Goal: Information Seeking & Learning: Learn about a topic

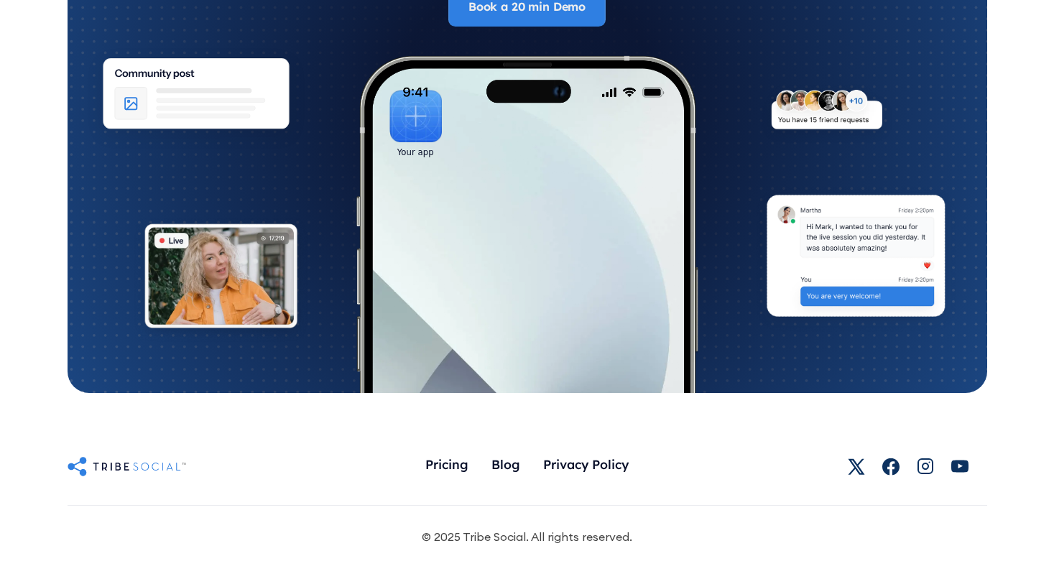
scroll to position [8132, 0]
click at [514, 463] on div "Blog" at bounding box center [506, 464] width 29 height 16
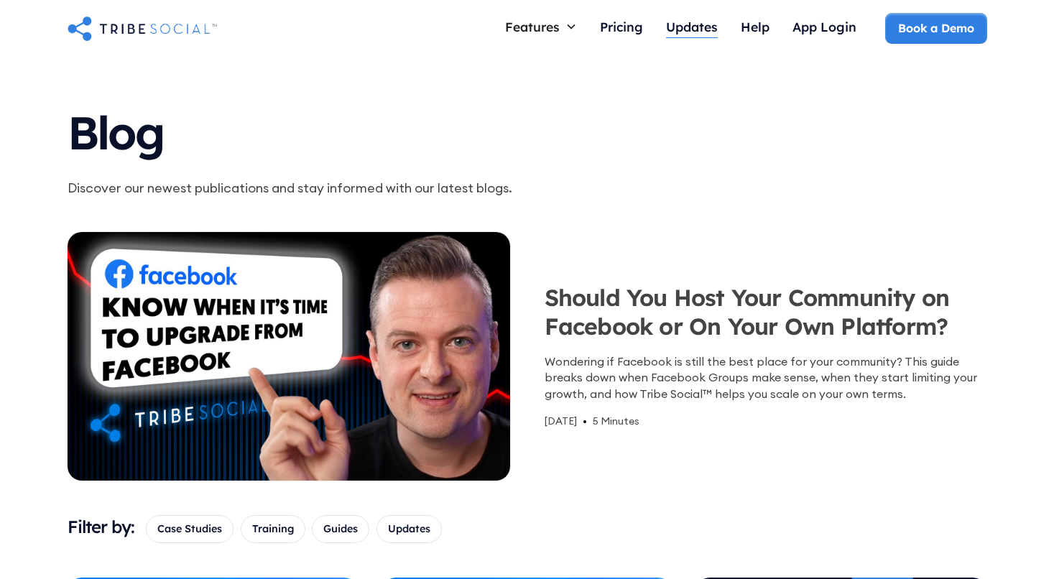
click at [715, 28] on div "Updates" at bounding box center [692, 27] width 52 height 16
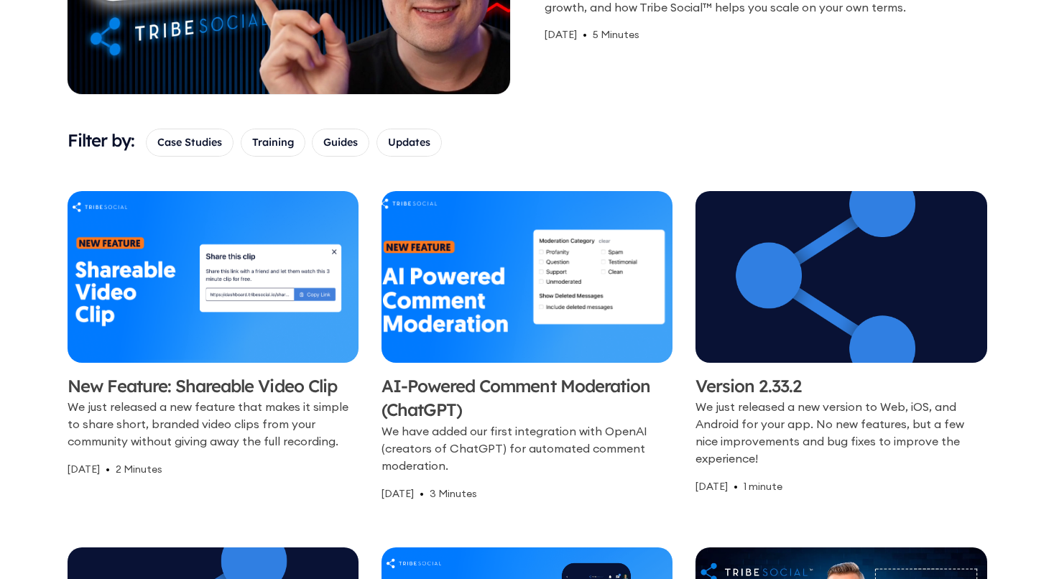
scroll to position [11, 0]
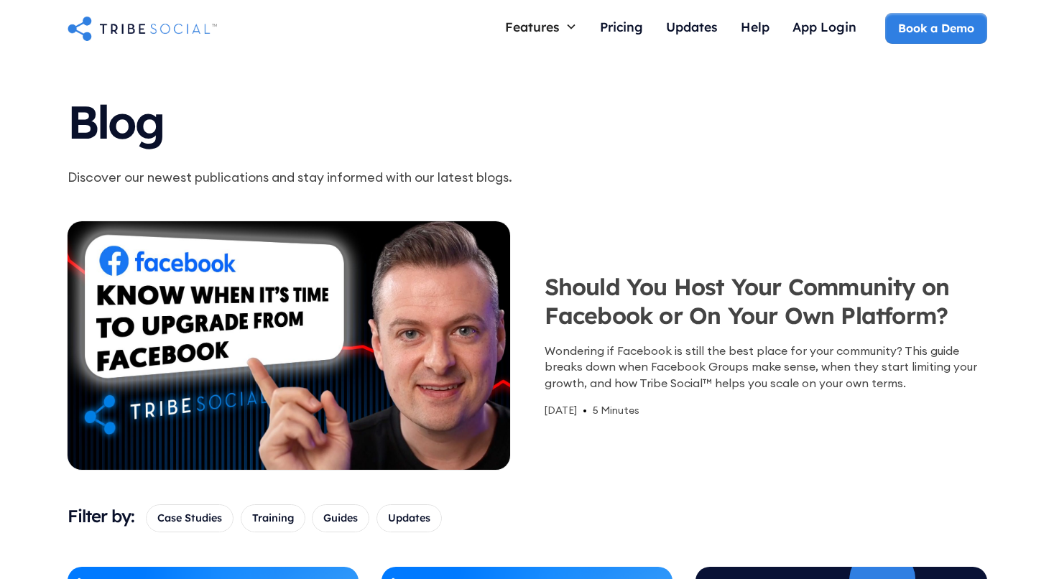
click at [451, 308] on img at bounding box center [288, 345] width 456 height 257
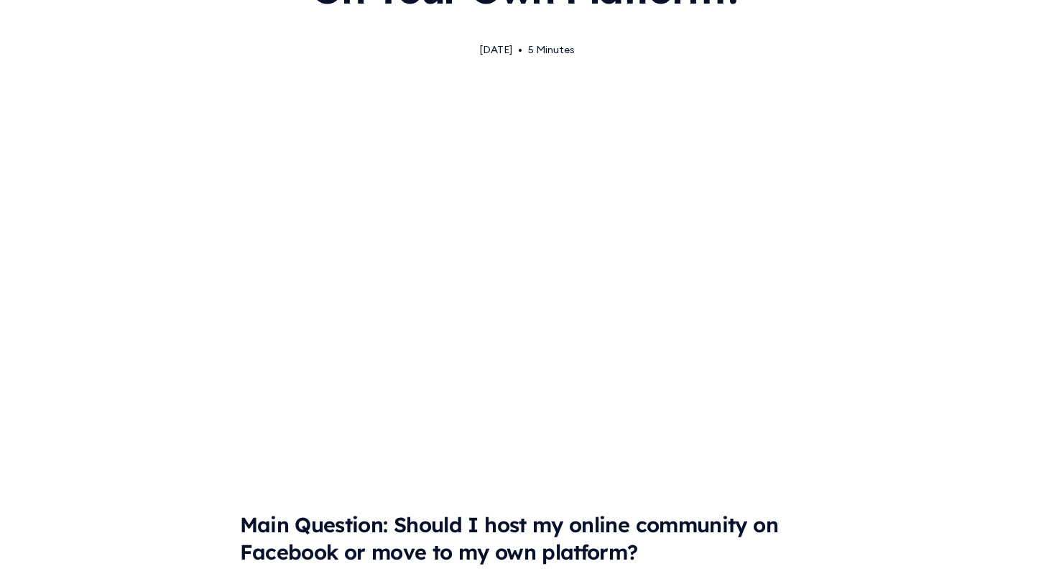
scroll to position [419, 0]
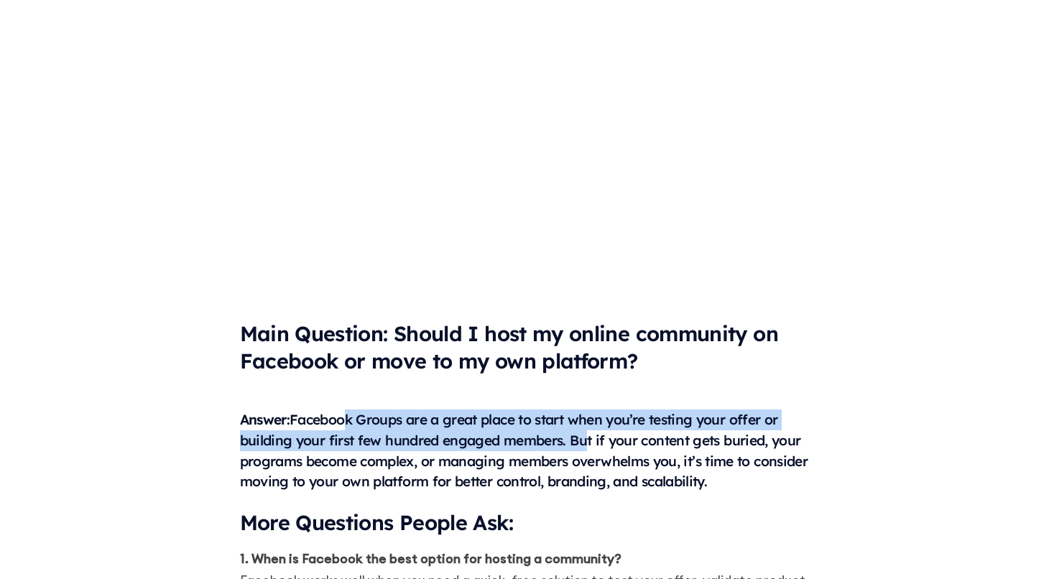
drag, startPoint x: 339, startPoint y: 415, endPoint x: 573, endPoint y: 441, distance: 235.7
click at [573, 441] on h6 "‍ Answer: Facebook Groups are a great place to start when you’re testing your o…" at bounding box center [527, 440] width 575 height 103
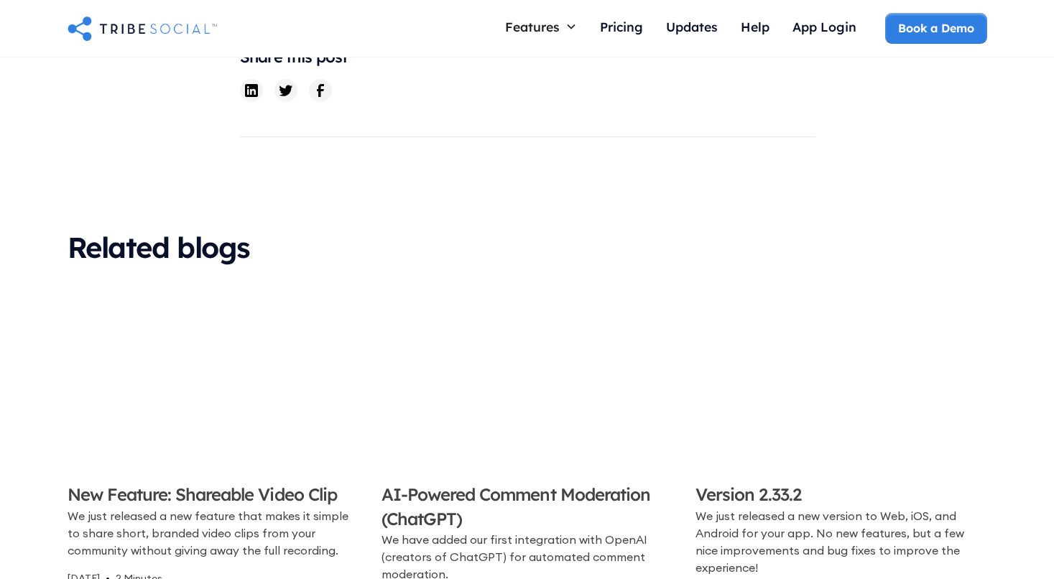
scroll to position [3180, 0]
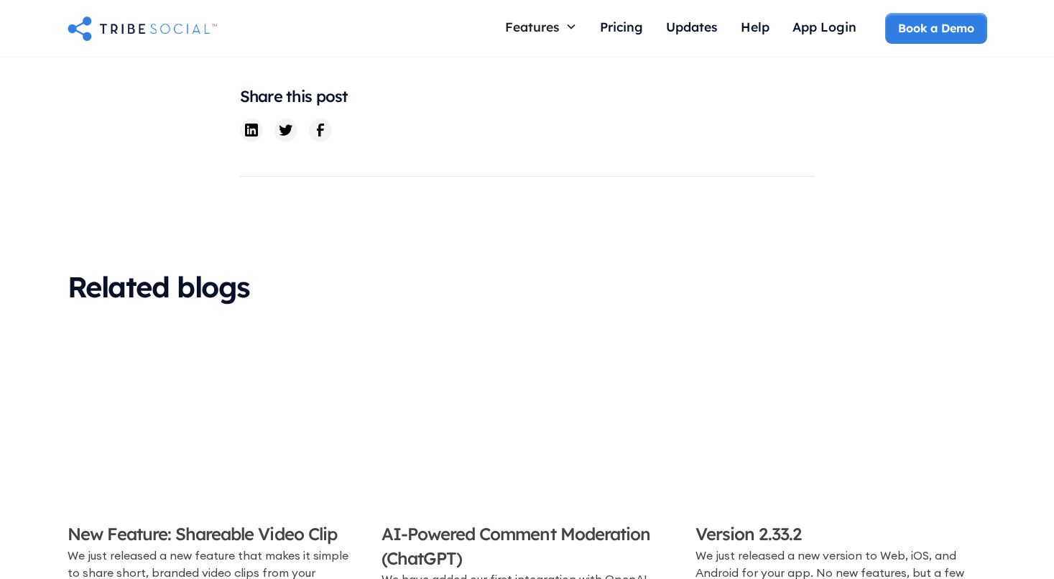
click at [253, 121] on icon at bounding box center [251, 129] width 17 height 17
click at [248, 121] on icon at bounding box center [251, 129] width 17 height 17
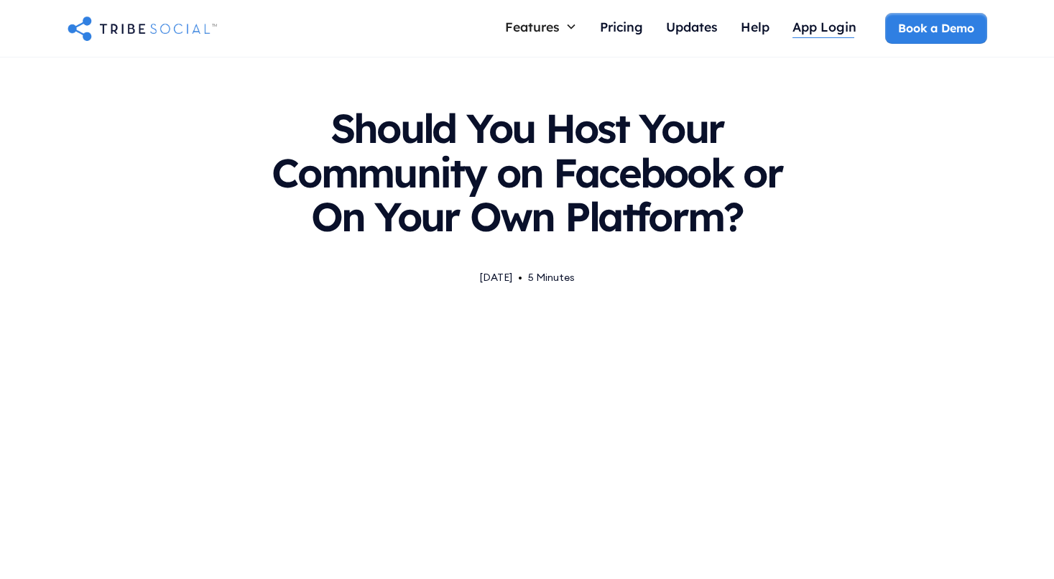
click at [827, 26] on div "App Login" at bounding box center [825, 27] width 64 height 16
